Goal: Check status: Check status

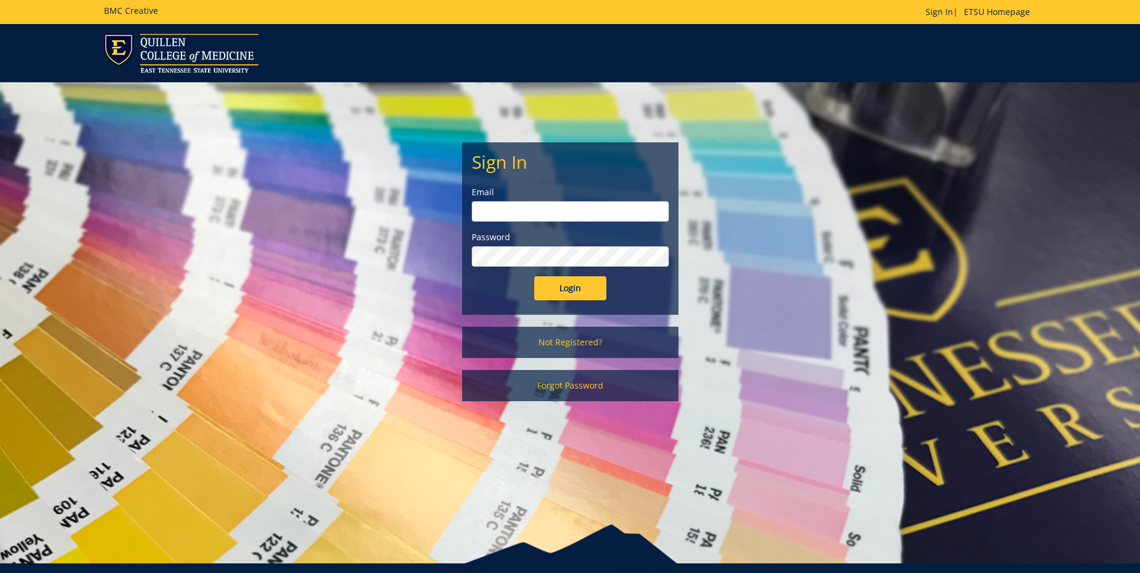
type input "[PERSON_NAME][EMAIL_ADDRESS][DOMAIN_NAME]"
click at [558, 292] on input "Login" at bounding box center [570, 288] width 72 height 24
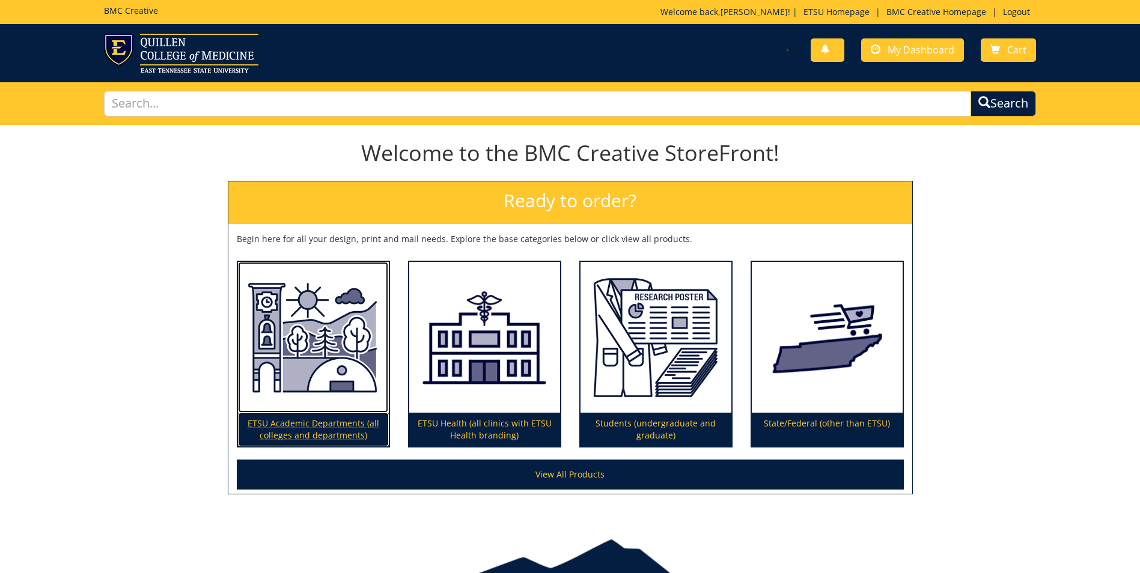
click at [340, 400] on img at bounding box center [313, 337] width 151 height 151
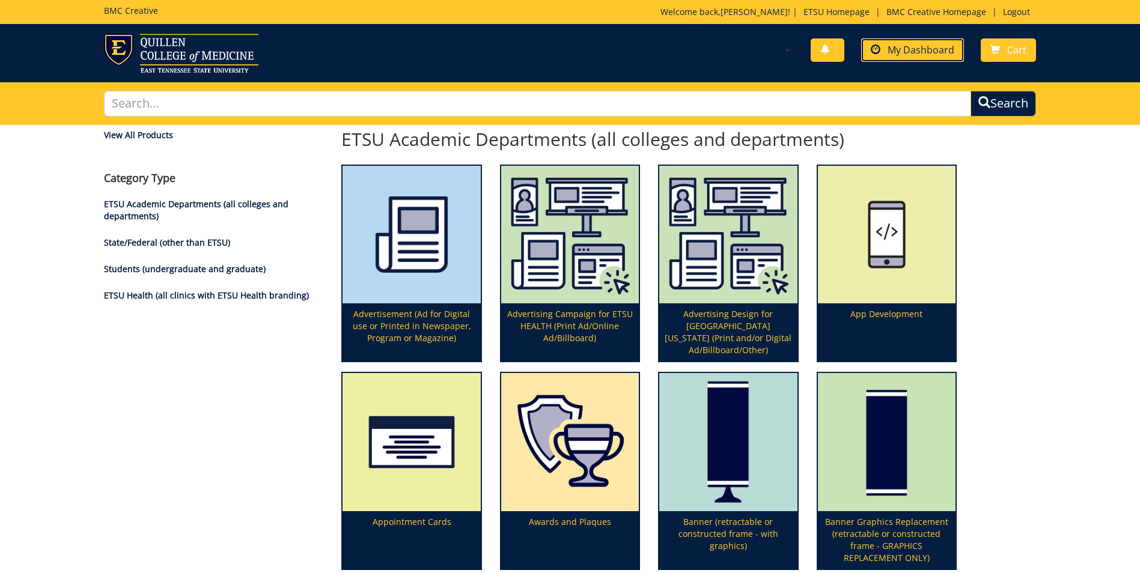
click at [922, 47] on span "My Dashboard" at bounding box center [921, 49] width 67 height 13
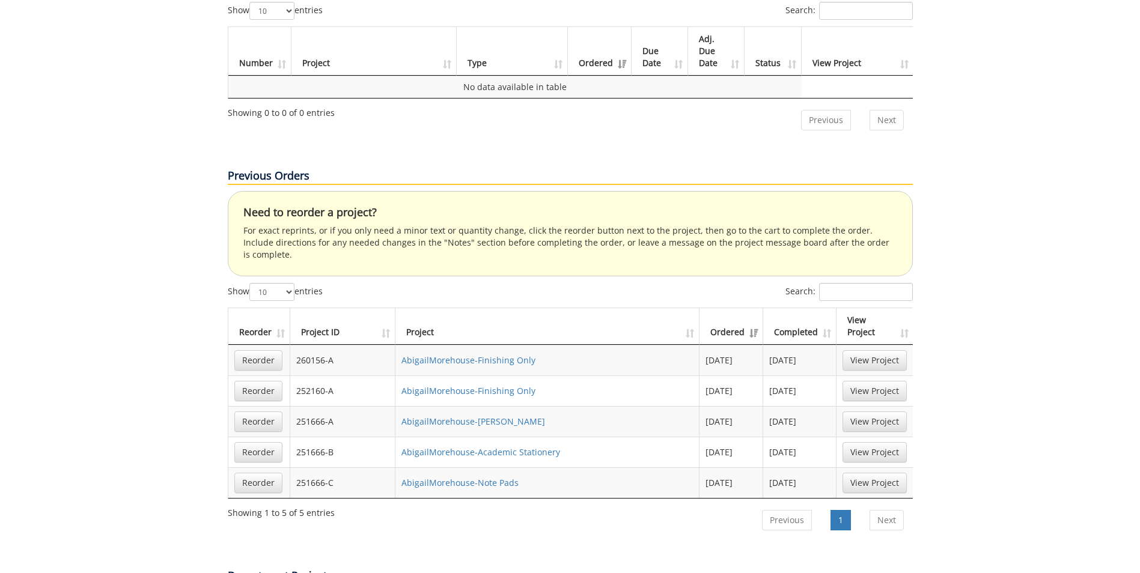
scroll to position [601, 0]
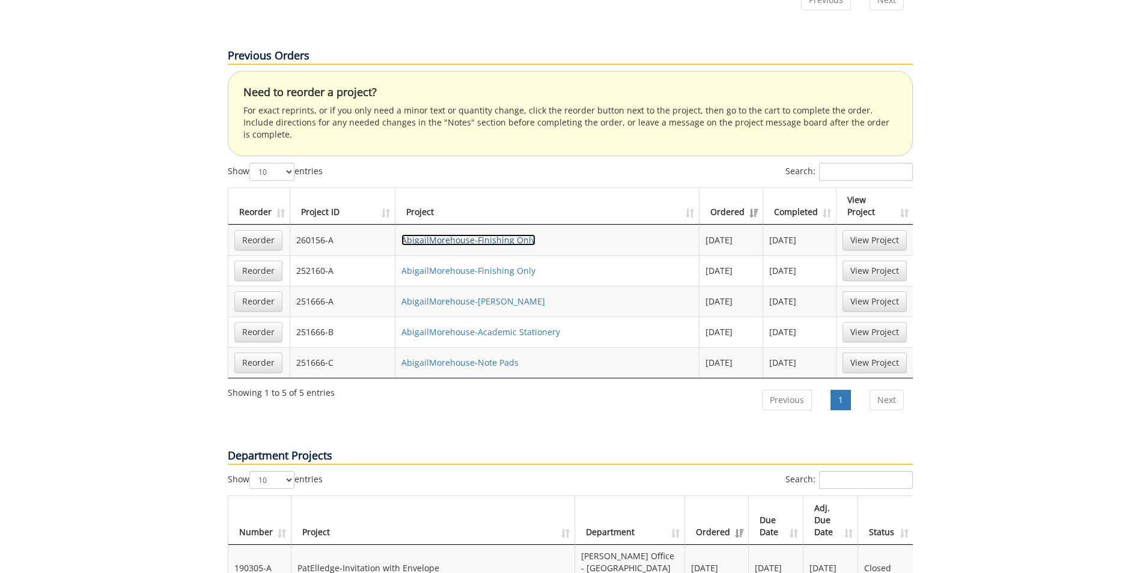
click at [436, 234] on link "AbigailMorehouse-Finishing Only" at bounding box center [469, 239] width 134 height 11
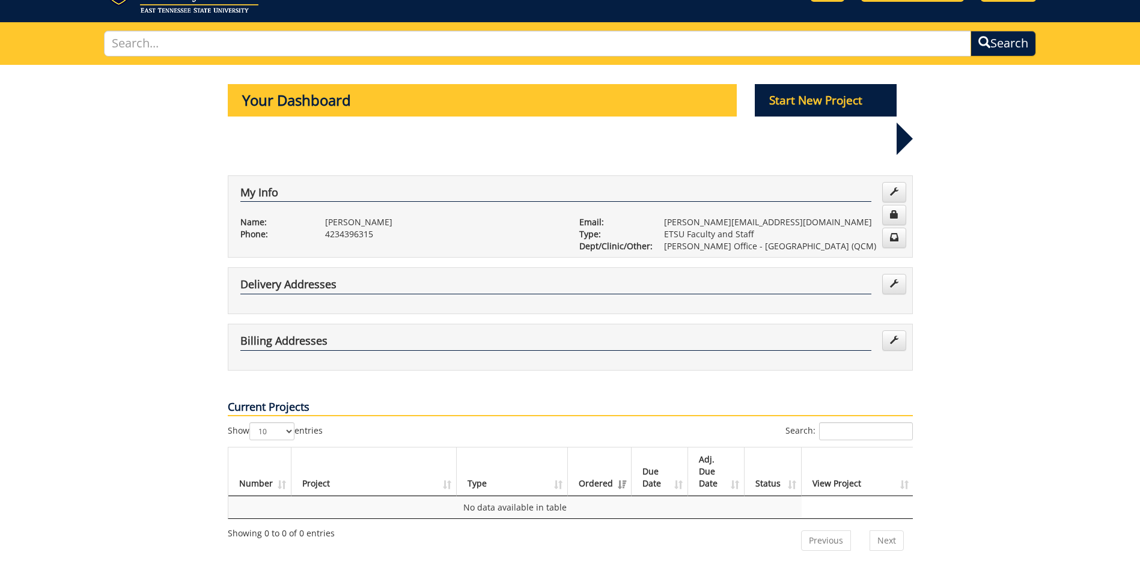
scroll to position [0, 0]
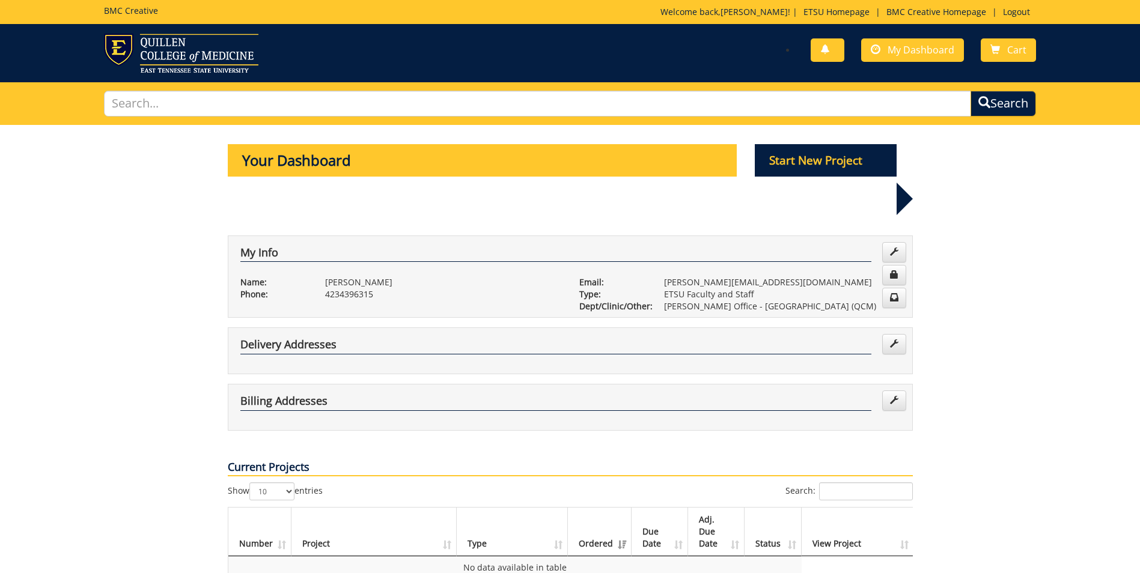
click at [120, 10] on h5 "BMC Creative" at bounding box center [131, 10] width 54 height 9
drag, startPoint x: 120, startPoint y: 10, endPoint x: 106, endPoint y: 125, distance: 116.2
click at [120, 11] on h5 "BMC Creative" at bounding box center [131, 10] width 54 height 9
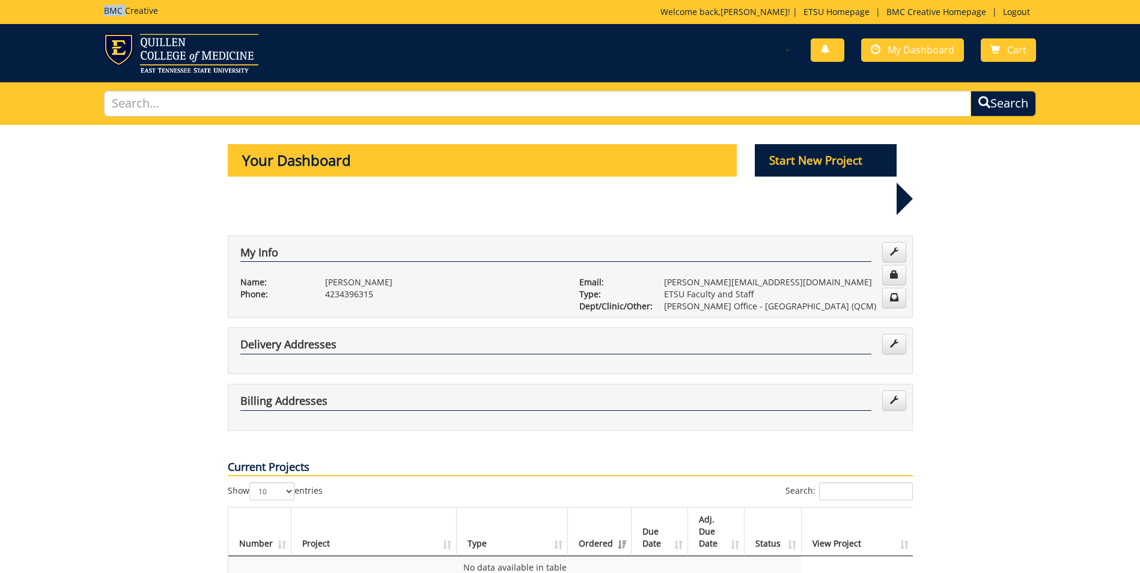
click at [120, 11] on h5 "BMC Creative" at bounding box center [131, 10] width 54 height 9
drag, startPoint x: 120, startPoint y: 11, endPoint x: 102, endPoint y: 207, distance: 196.7
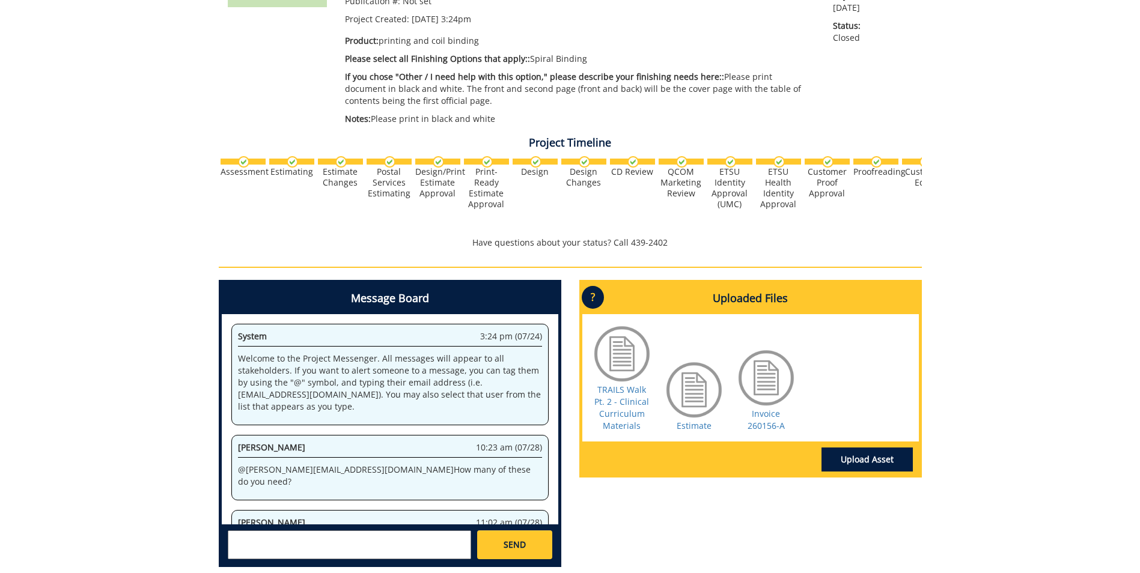
scroll to position [66, 0]
